Goal: Information Seeking & Learning: Check status

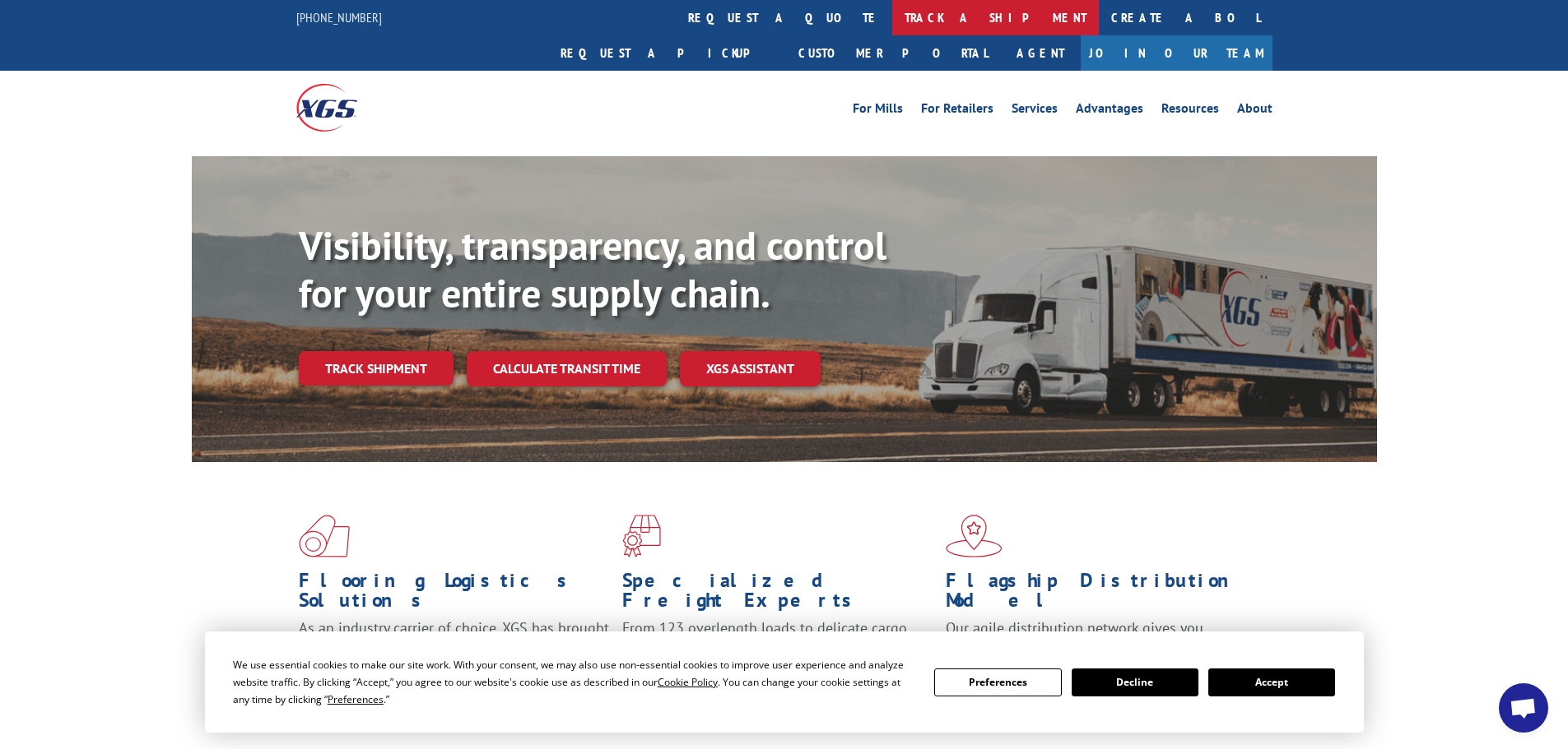
click at [893, 12] on link "track a shipment" at bounding box center [995, 17] width 206 height 35
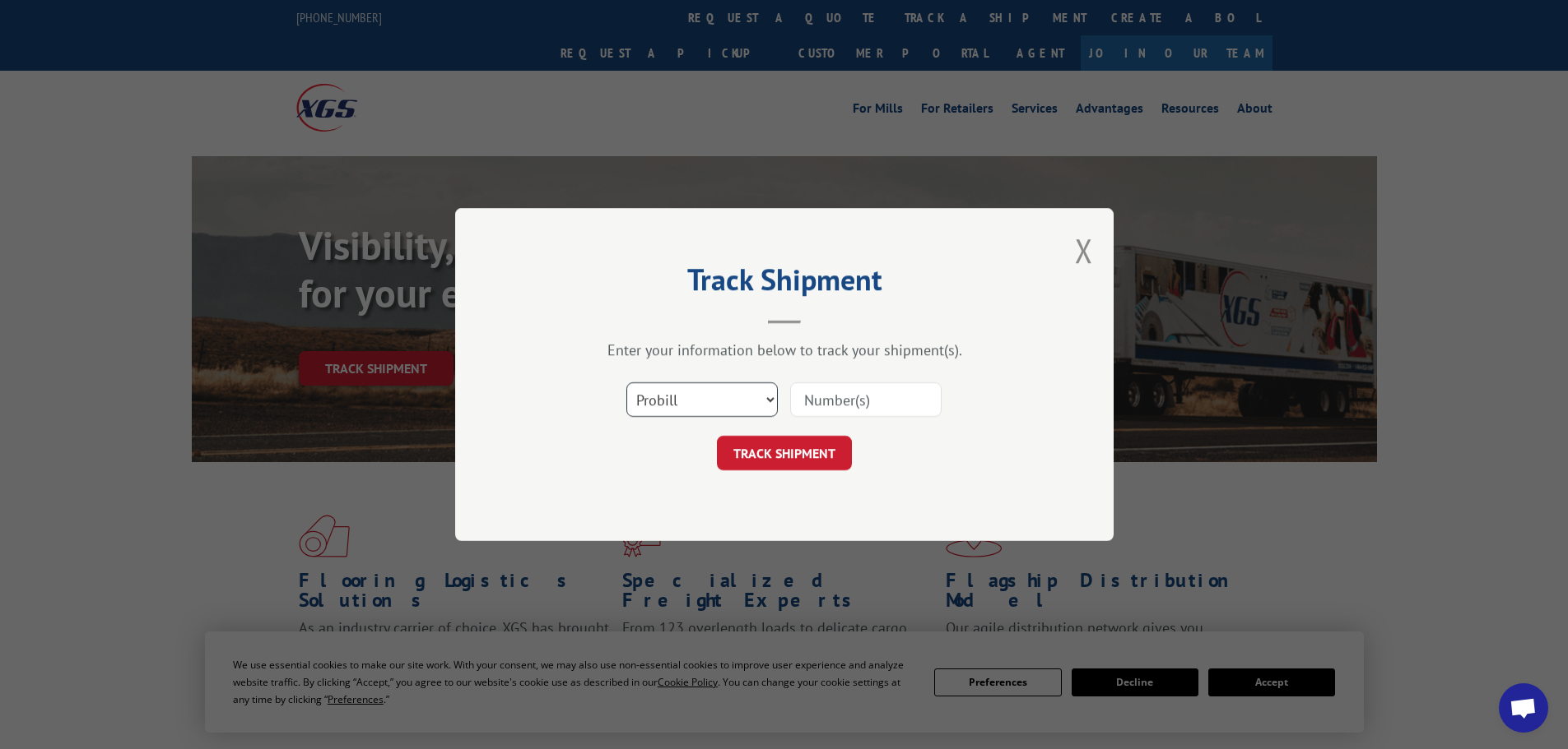
click at [728, 399] on select "Select category... Probill BOL PO" at bounding box center [702, 400] width 151 height 34
select select "bol"
click at [626, 383] on select "Select category... Probill BOL PO" at bounding box center [702, 400] width 151 height 34
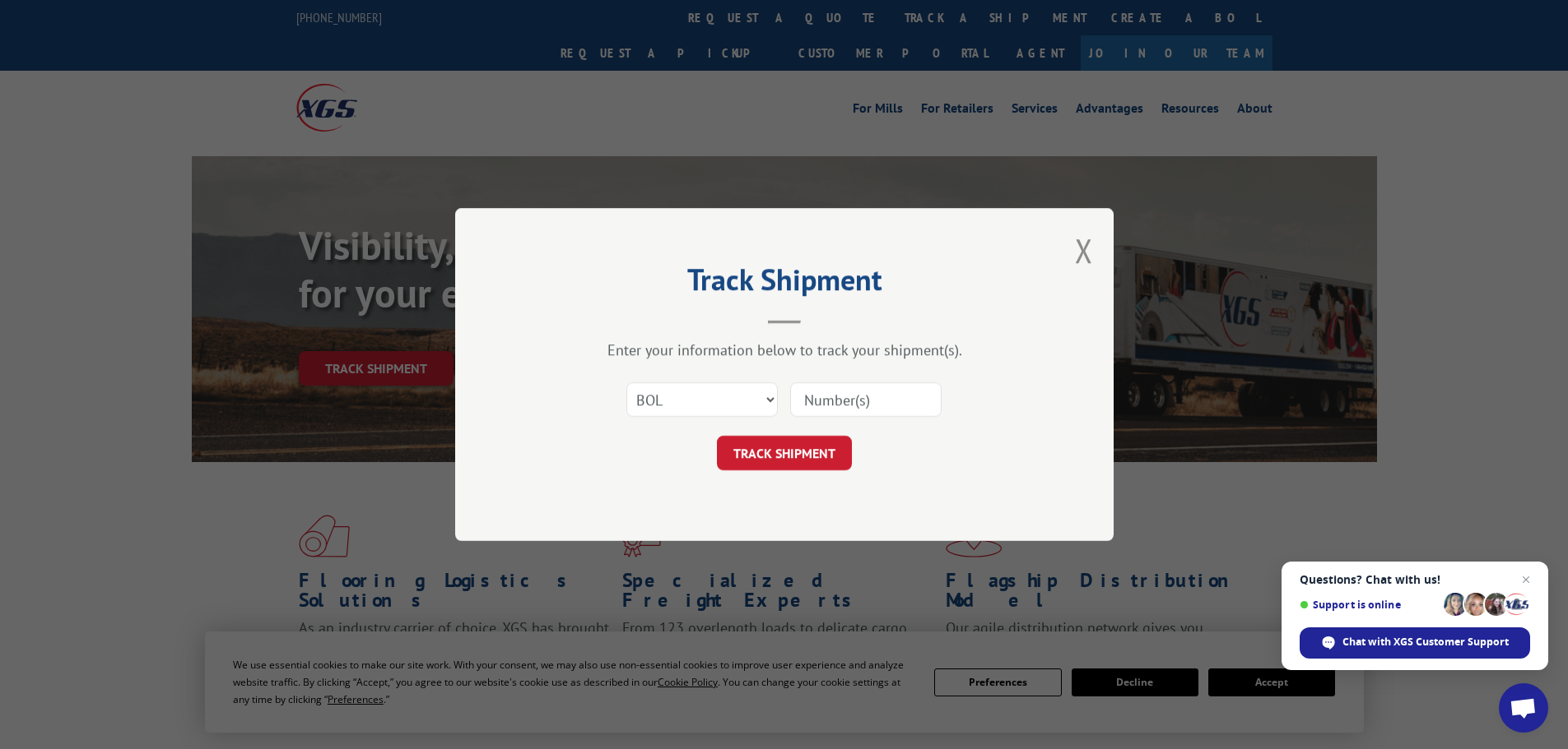
click at [817, 397] on input at bounding box center [866, 400] width 151 height 34
paste input "6007682"
type input "6007682"
click at [788, 444] on button "TRACK SHIPMENT" at bounding box center [784, 453] width 135 height 34
